Goal: Task Accomplishment & Management: Manage account settings

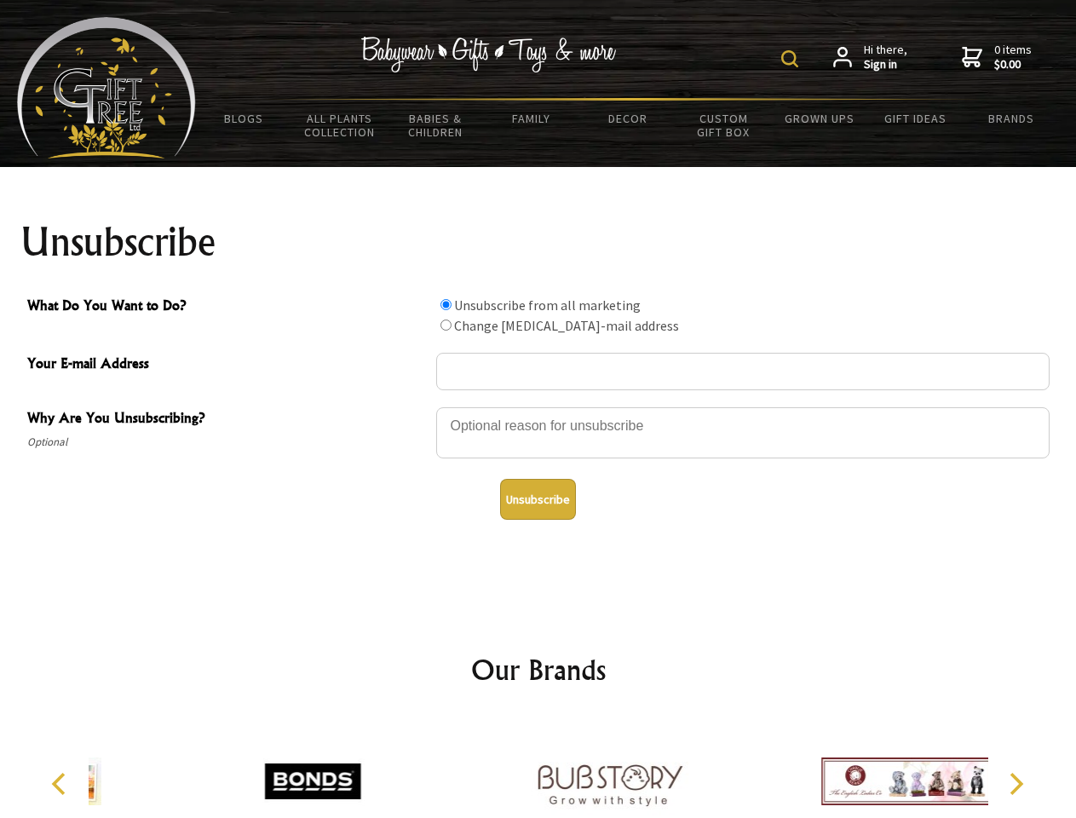
click at [792, 59] on img at bounding box center [789, 58] width 17 height 17
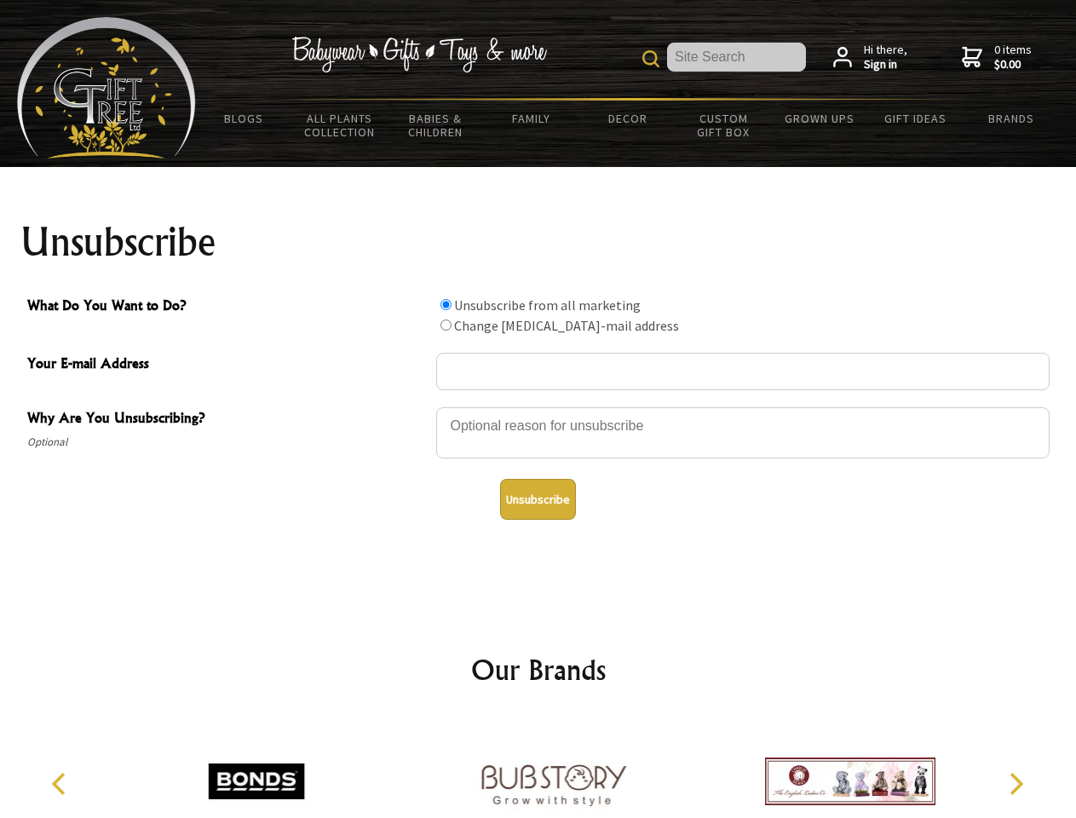
click at [538, 406] on div at bounding box center [742, 435] width 613 height 60
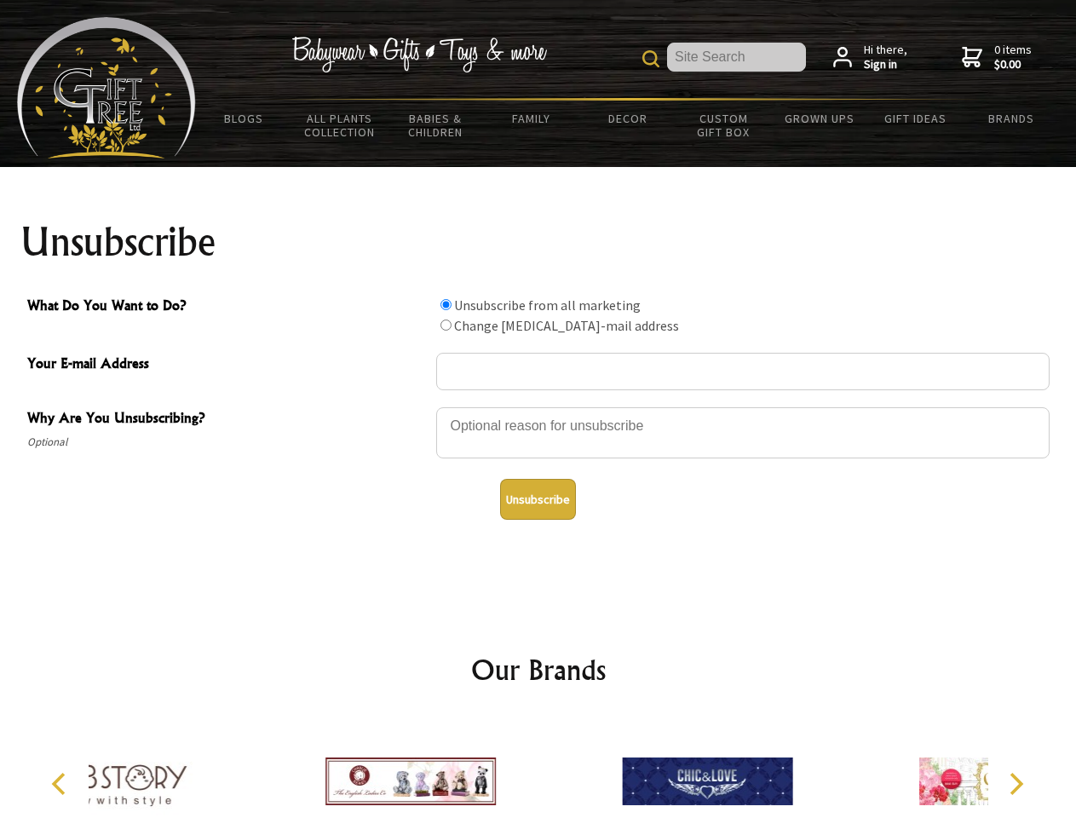
click at [445, 304] on input "What Do You Want to Do?" at bounding box center [445, 304] width 11 height 11
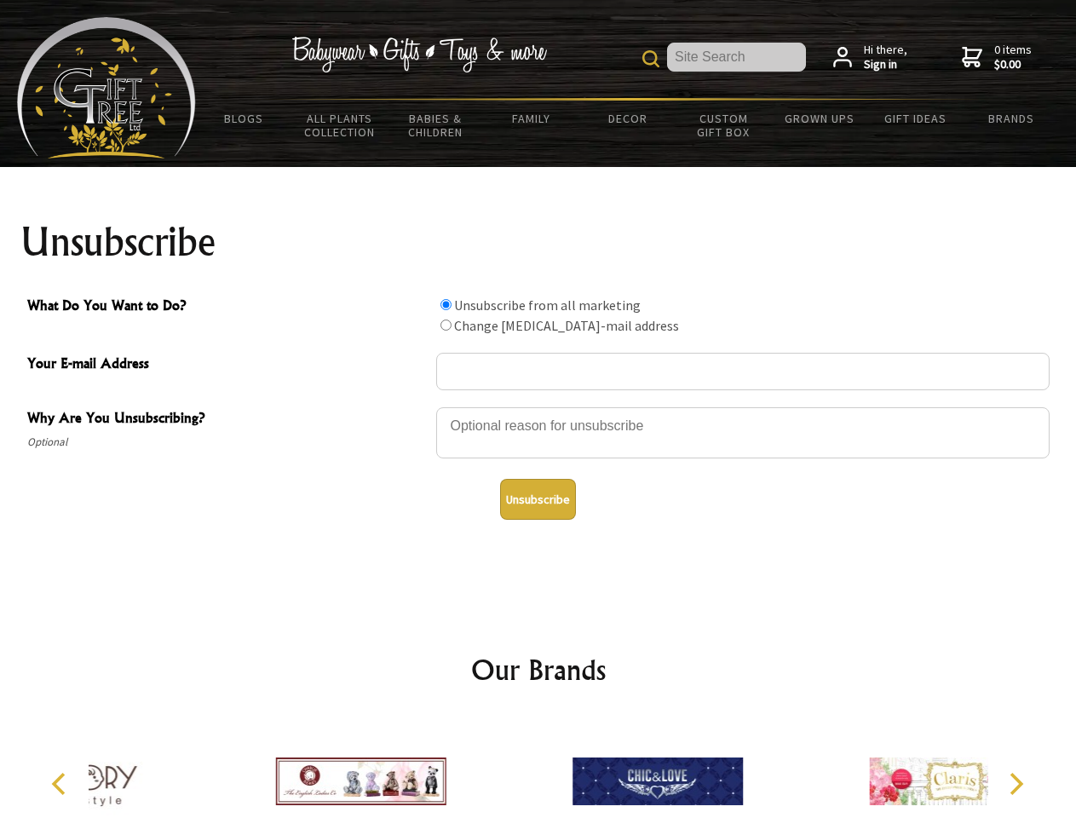
click at [445, 325] on input "What Do You Want to Do?" at bounding box center [445, 324] width 11 height 11
radio input "true"
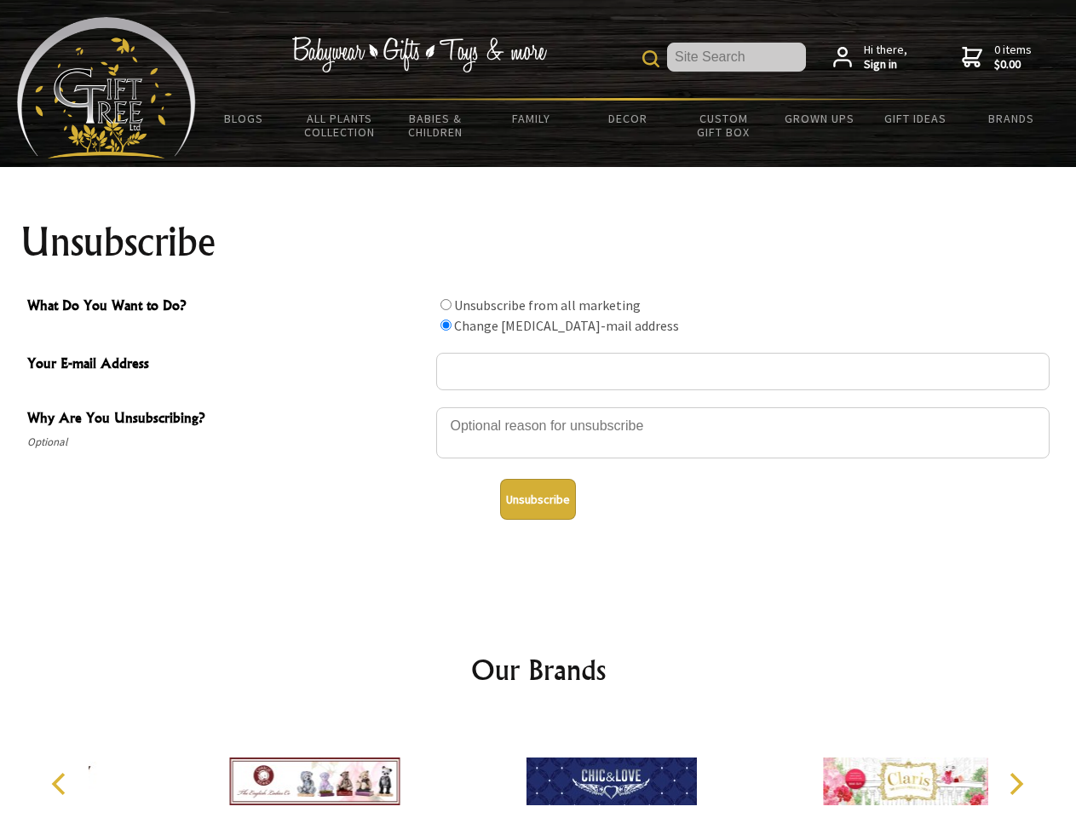
click at [537, 499] on button "Unsubscribe" at bounding box center [538, 499] width 76 height 41
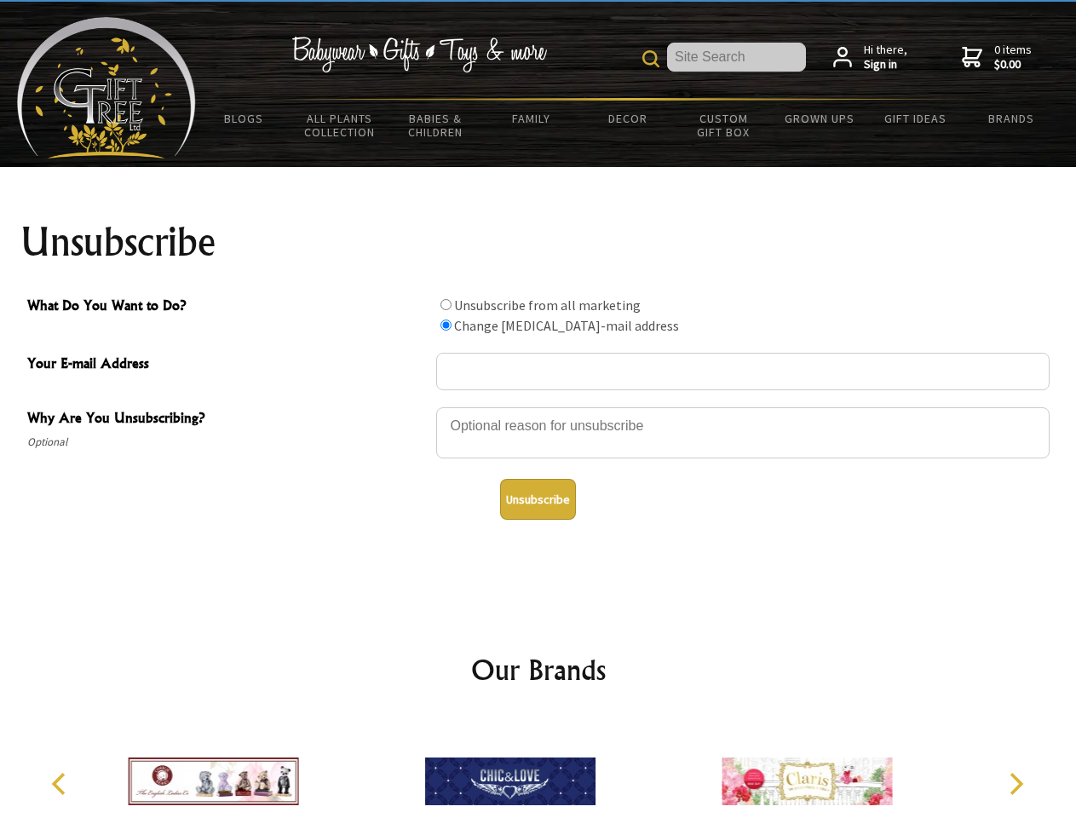
click at [538, 767] on img at bounding box center [510, 781] width 170 height 128
click at [61, 784] on icon "Previous" at bounding box center [60, 784] width 22 height 22
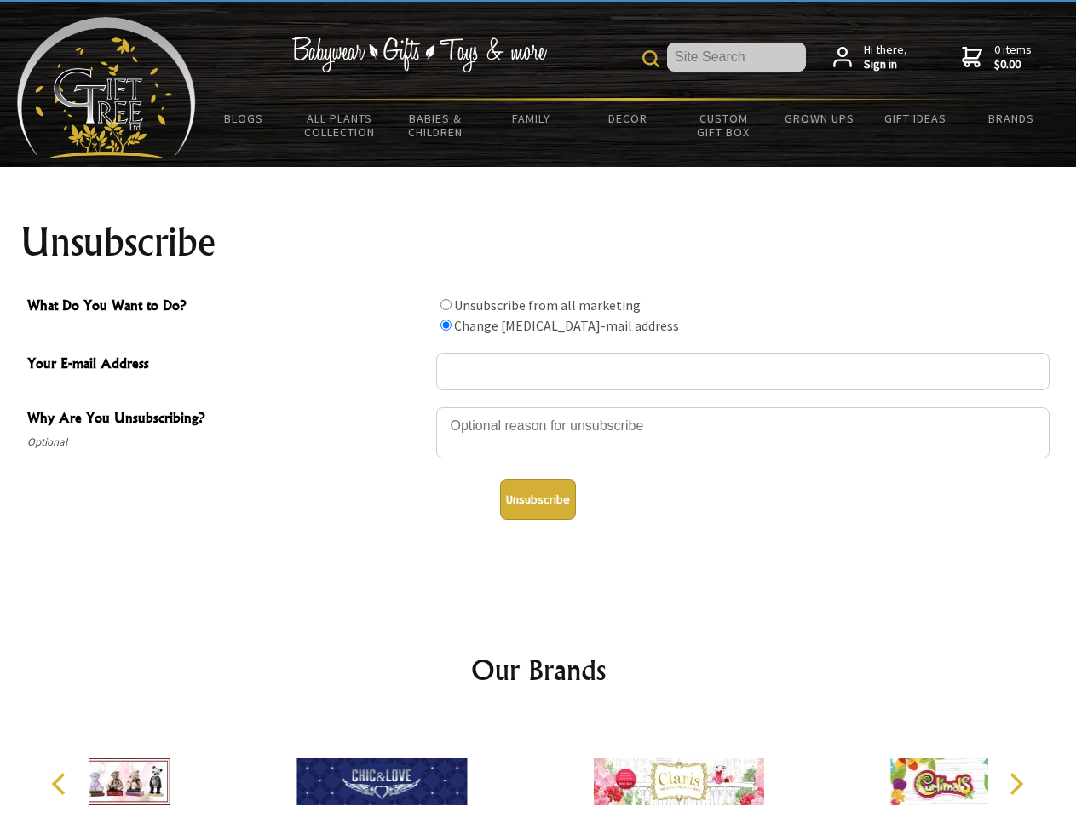
click at [1015, 784] on icon "Next" at bounding box center [1014, 784] width 22 height 22
